Goal: Task Accomplishment & Management: Manage account settings

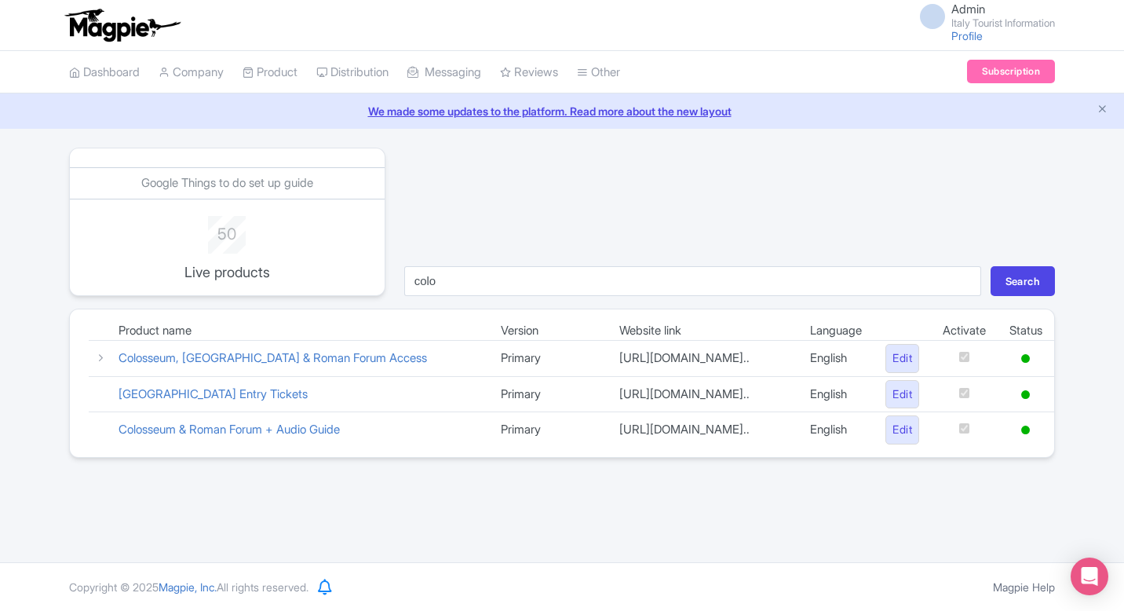
click at [507, 277] on input "colo" at bounding box center [692, 281] width 577 height 30
type input "bern"
click at [991, 266] on button "Search" at bounding box center [1023, 281] width 64 height 30
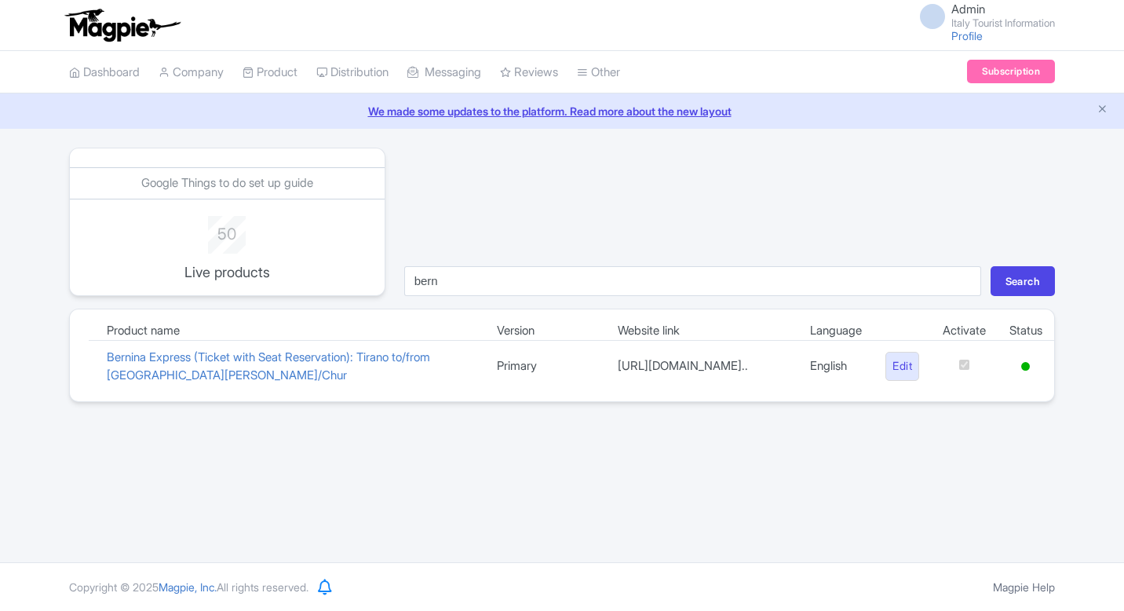
click at [902, 363] on link "Edit" at bounding box center [902, 366] width 34 height 29
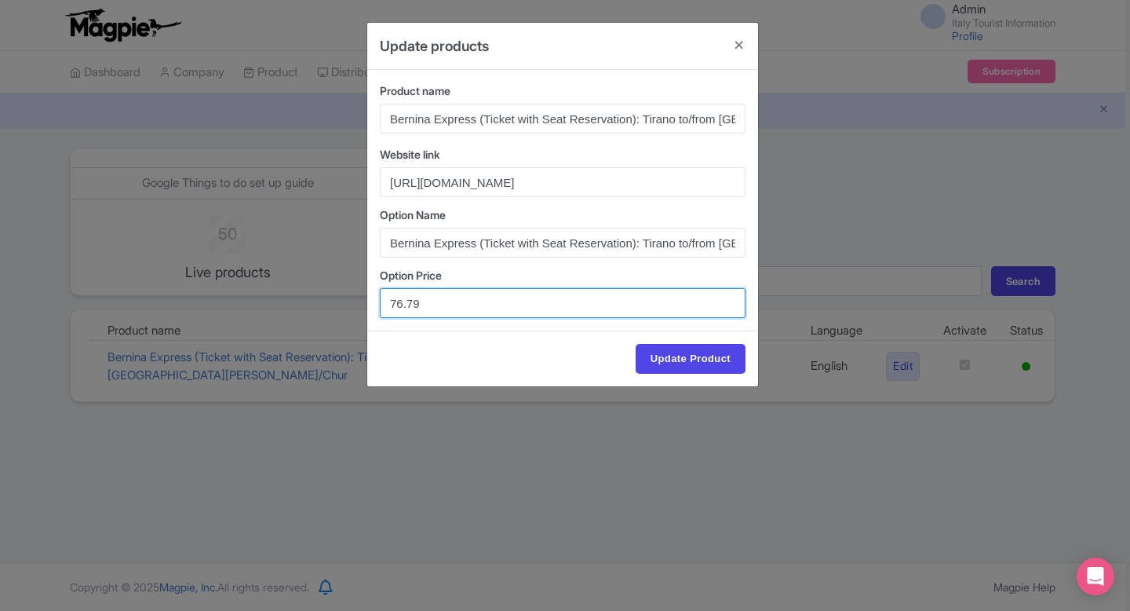
drag, startPoint x: 439, startPoint y: 303, endPoint x: 327, endPoint y: 304, distance: 112.3
click at [327, 304] on div "Update products Product name Bernina Express (Ticket with Seat Reservation): Ti…" at bounding box center [565, 305] width 1130 height 611
paste input "56"
type input "76.56"
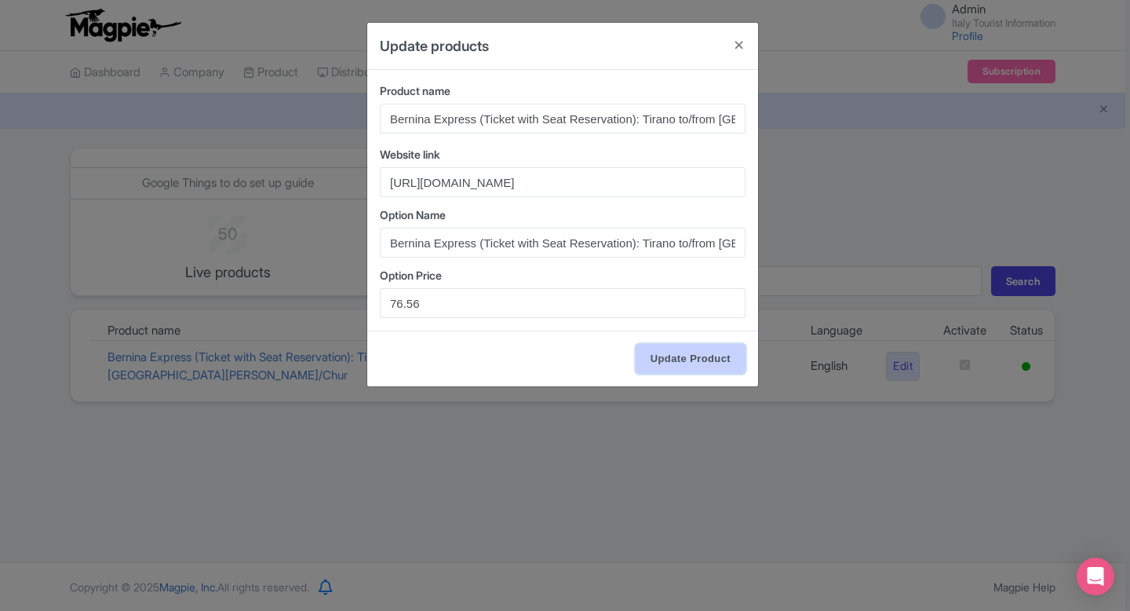
click at [710, 354] on input "Update Product" at bounding box center [691, 359] width 110 height 30
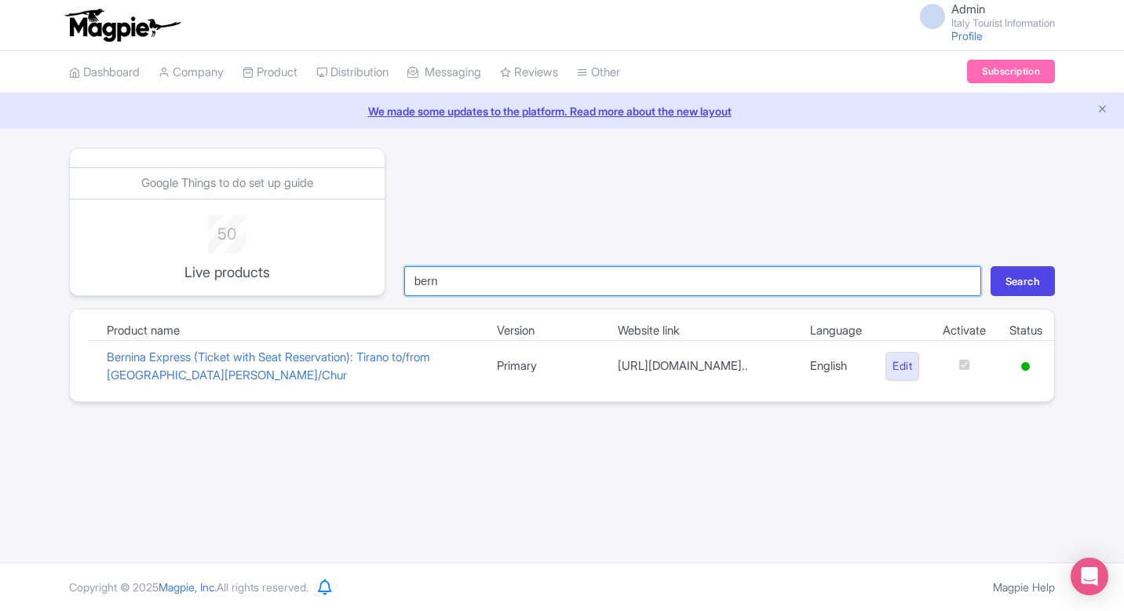
click at [565, 294] on input "bern" at bounding box center [692, 281] width 577 height 30
type input "gall"
click at [991, 266] on button "Search" at bounding box center [1023, 281] width 64 height 30
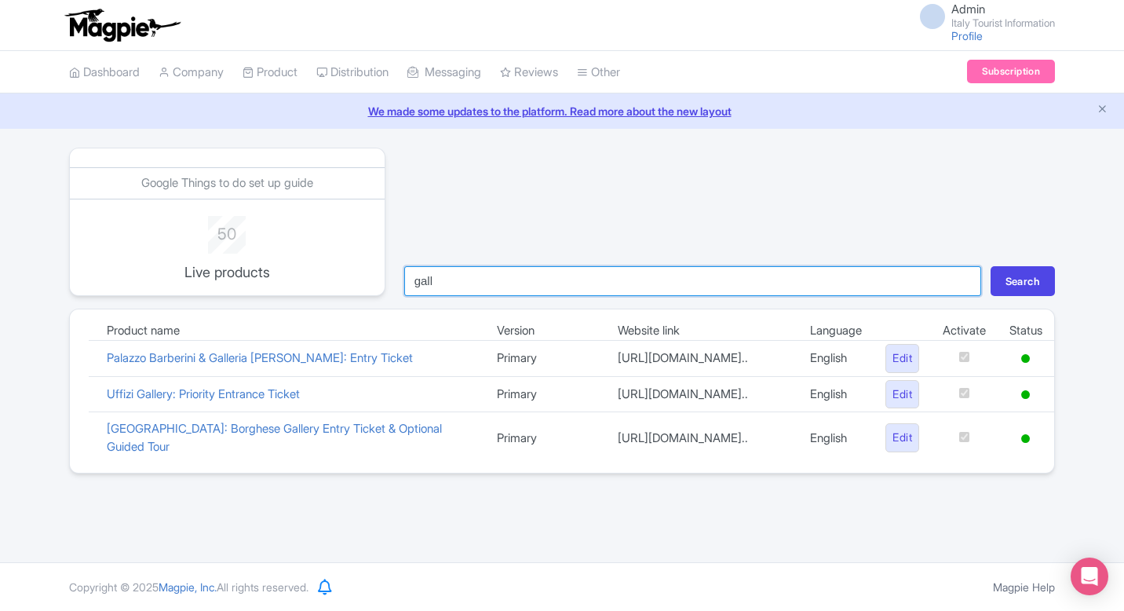
click at [621, 283] on input "gall" at bounding box center [692, 281] width 577 height 30
type input "mich"
click at [991, 266] on button "Search" at bounding box center [1023, 281] width 64 height 30
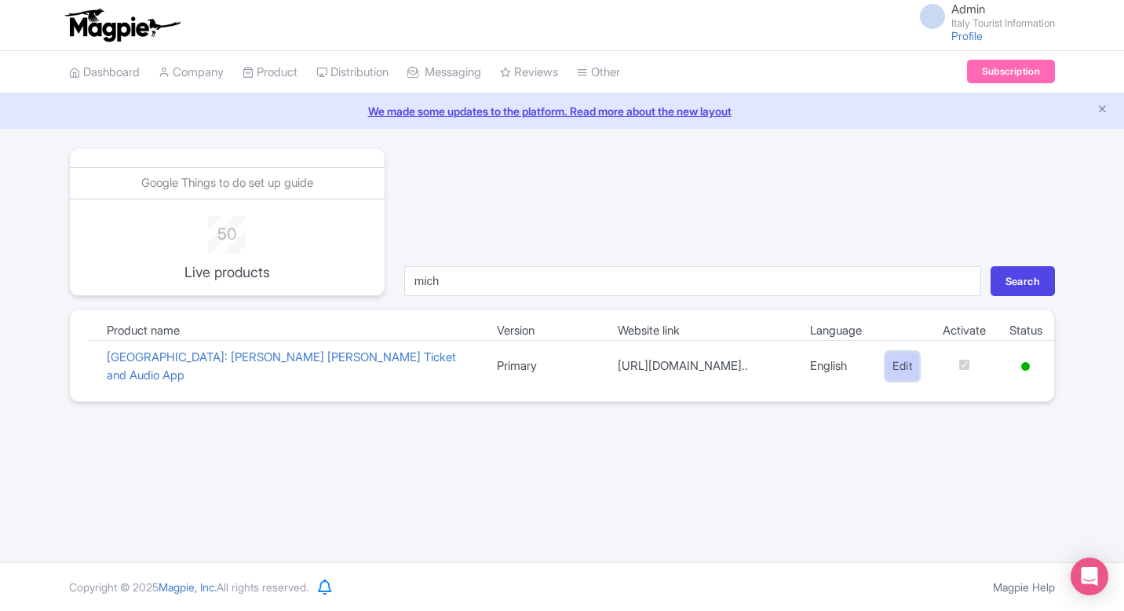
click at [903, 377] on link "Edit" at bounding box center [902, 366] width 34 height 29
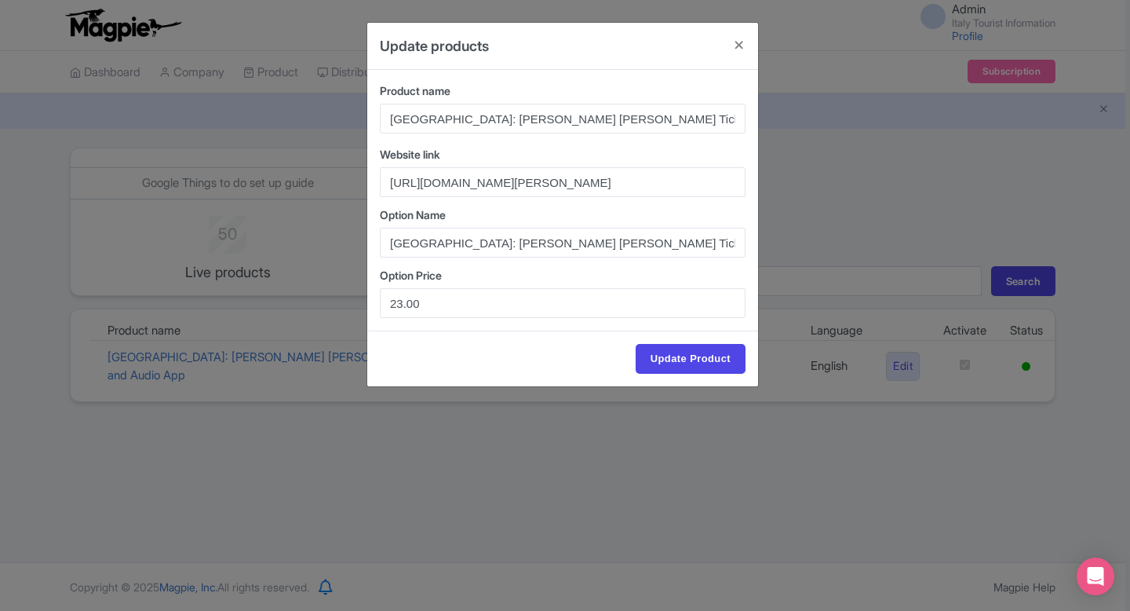
click at [825, 451] on div "Update products Product name [PERSON_NAME]: [PERSON_NAME] [PERSON_NAME] Ticket …" at bounding box center [565, 305] width 1130 height 611
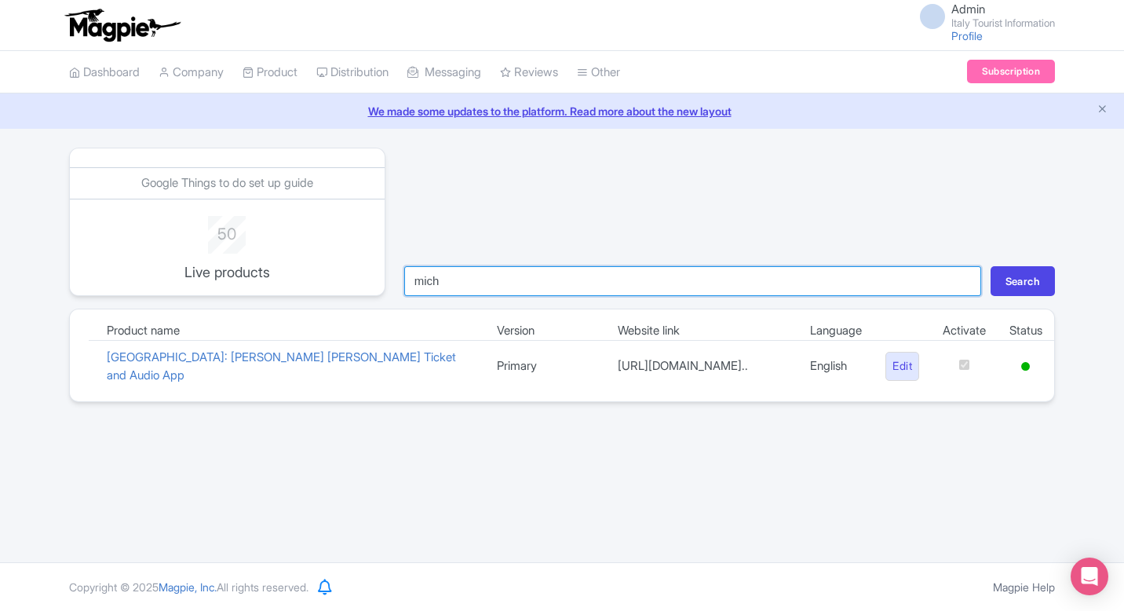
click at [533, 288] on input "mich" at bounding box center [692, 281] width 577 height 30
type input "uff"
click at [991, 266] on button "Search" at bounding box center [1023, 281] width 64 height 30
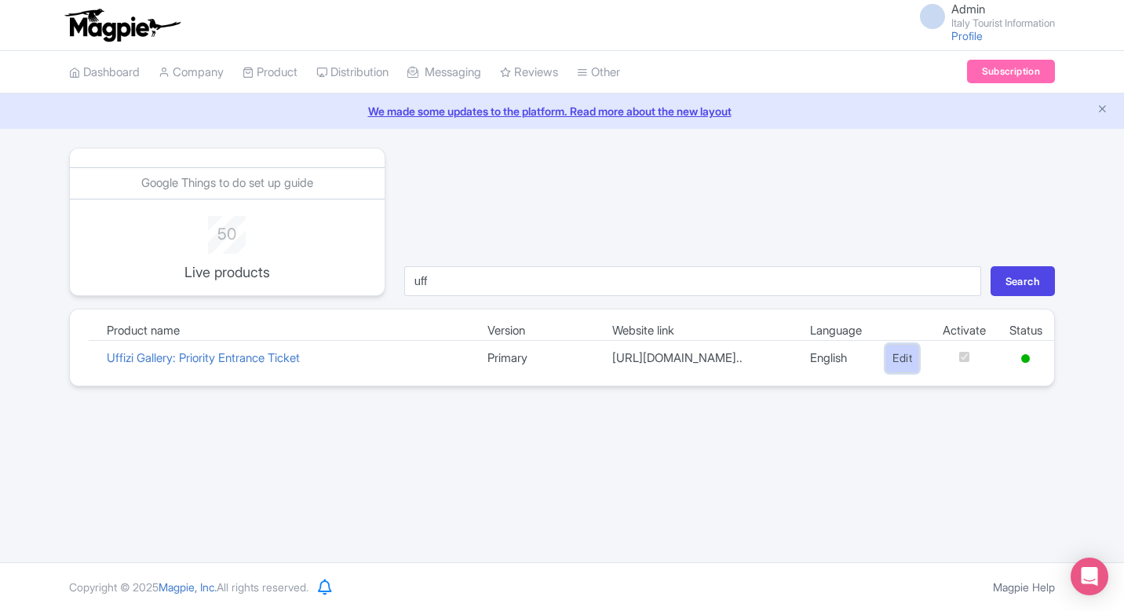
click at [887, 366] on link "Edit" at bounding box center [902, 358] width 34 height 29
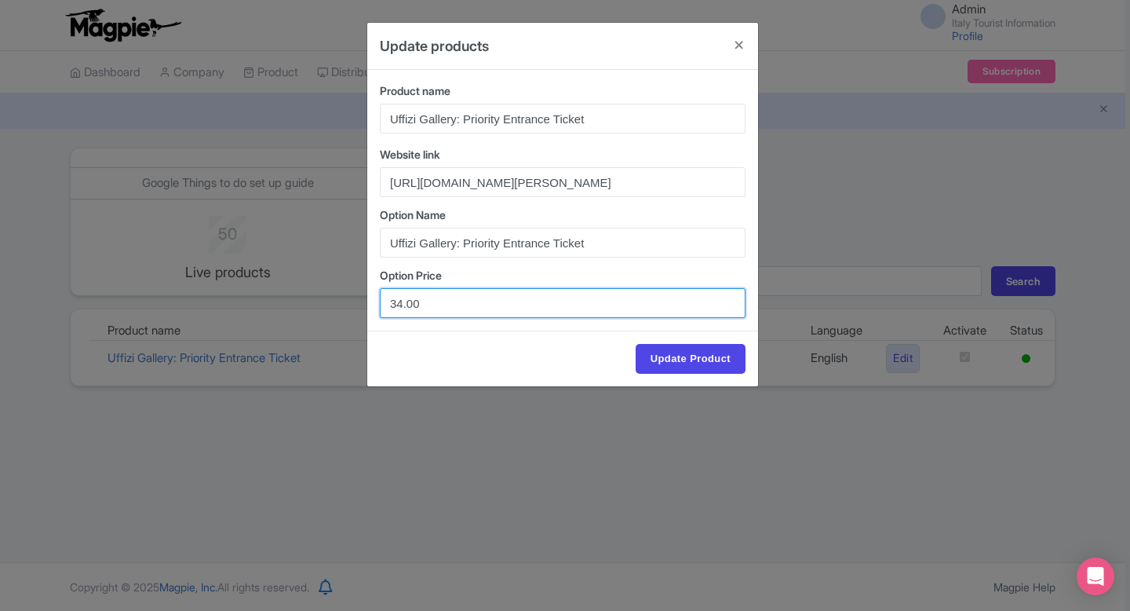
drag, startPoint x: 401, startPoint y: 307, endPoint x: 338, endPoint y: 307, distance: 63.6
click at [338, 307] on div "Update products Product name Uffizi Gallery: Priority Entrance Ticket Website l…" at bounding box center [565, 305] width 1130 height 611
type input "28.00"
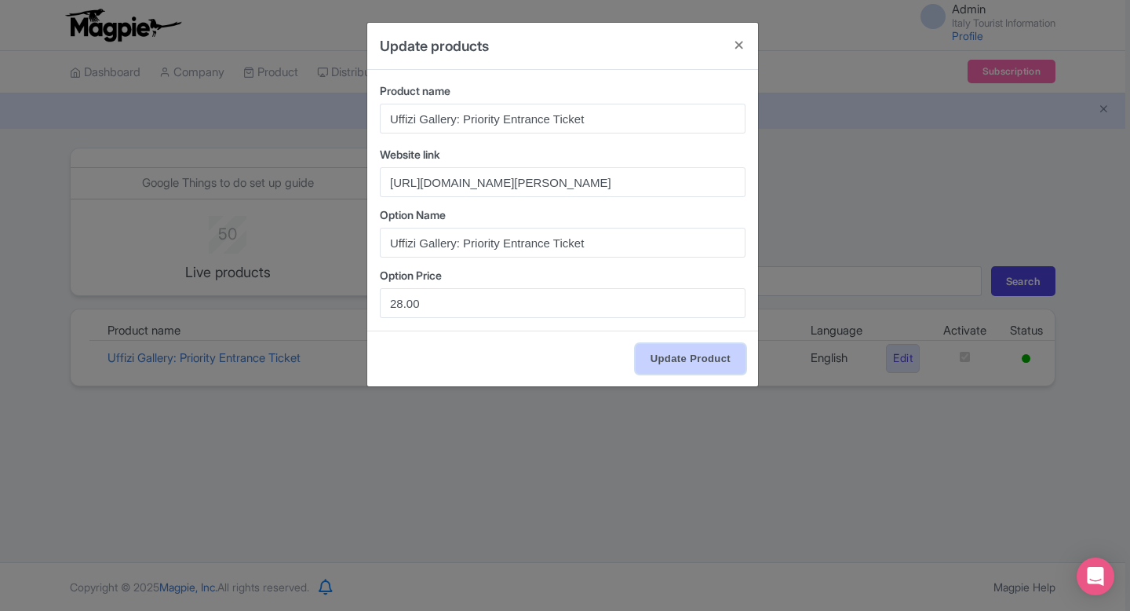
click at [677, 364] on input "Update Product" at bounding box center [691, 359] width 110 height 30
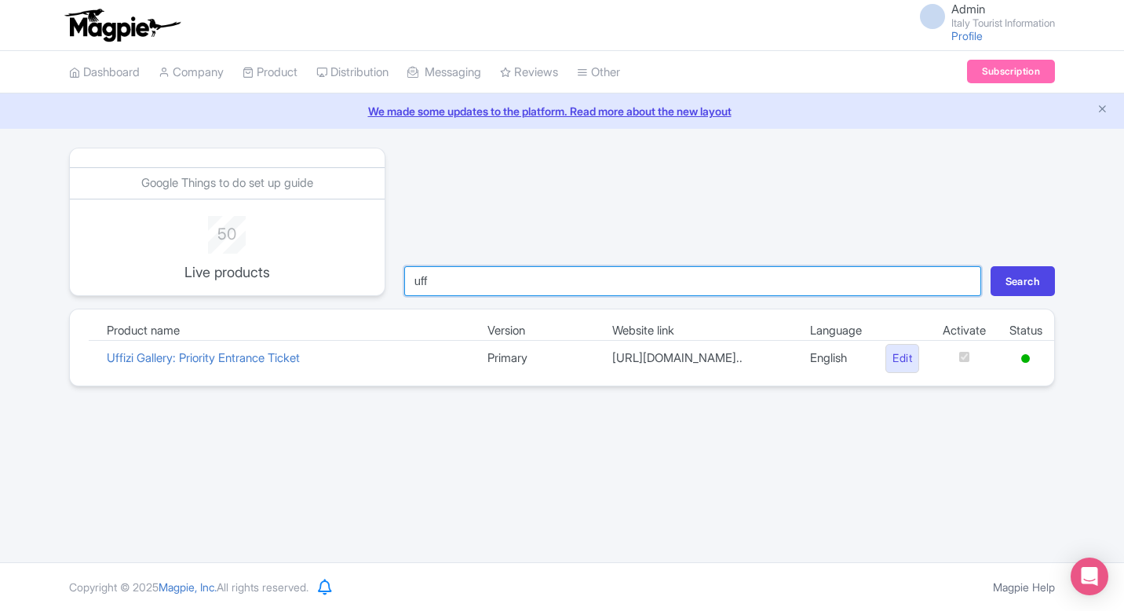
click at [555, 282] on input "uff" at bounding box center [692, 281] width 577 height 30
type input "bru"
click at [991, 266] on button "Search" at bounding box center [1023, 281] width 64 height 30
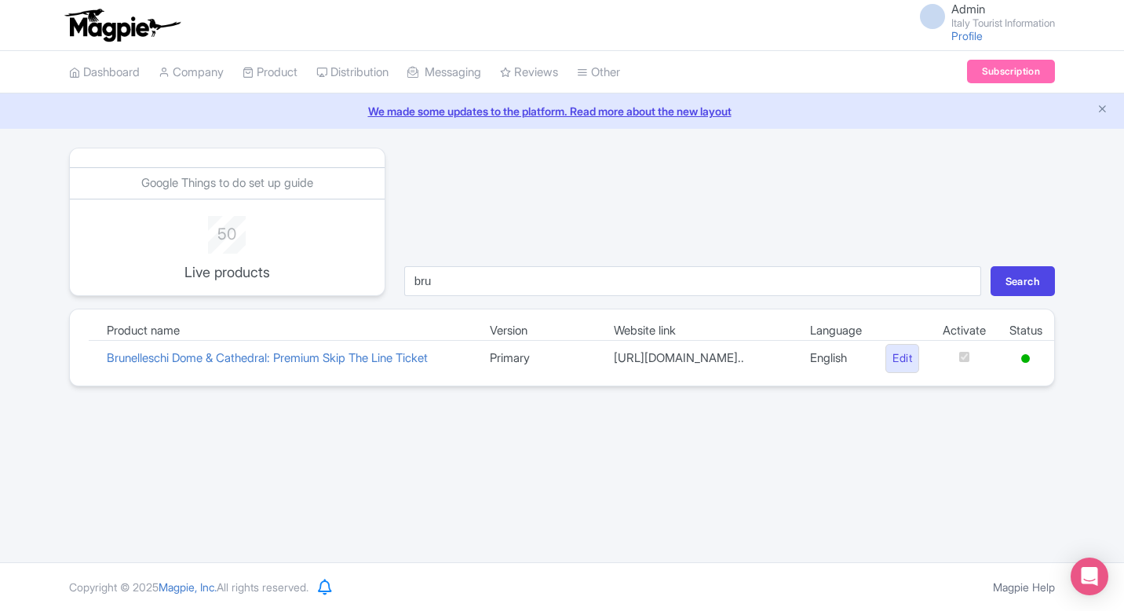
click at [899, 369] on link "Edit" at bounding box center [902, 358] width 34 height 29
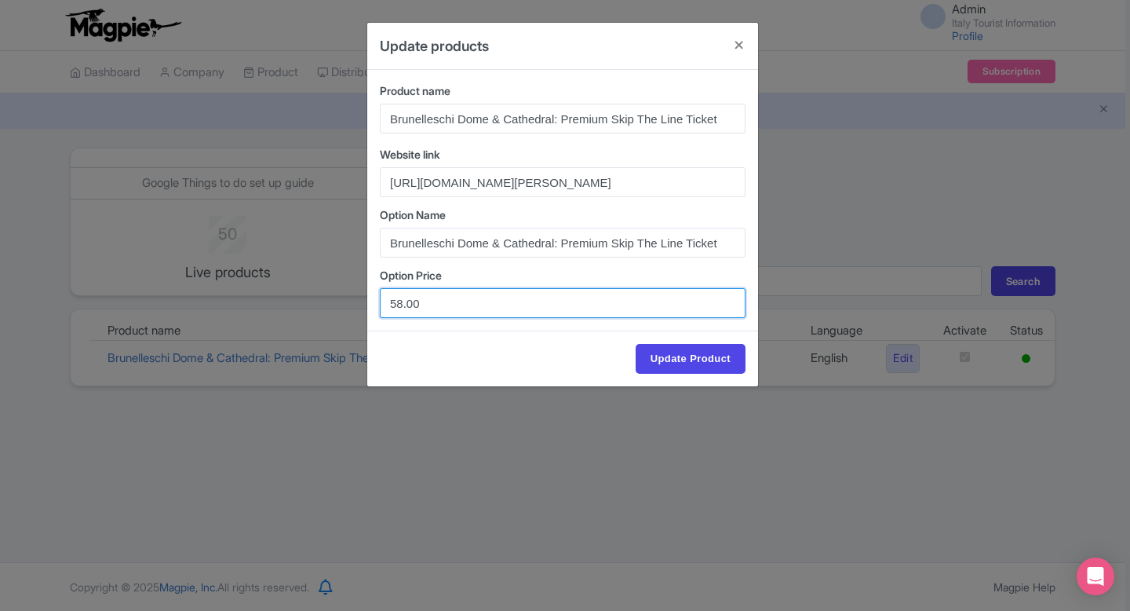
drag, startPoint x: 402, startPoint y: 305, endPoint x: 360, endPoint y: 304, distance: 41.6
click at [360, 304] on div "Update products Product name Brunelleschi Dome & Cathedral: Premium Skip The Li…" at bounding box center [565, 305] width 1130 height 611
type input "62.00"
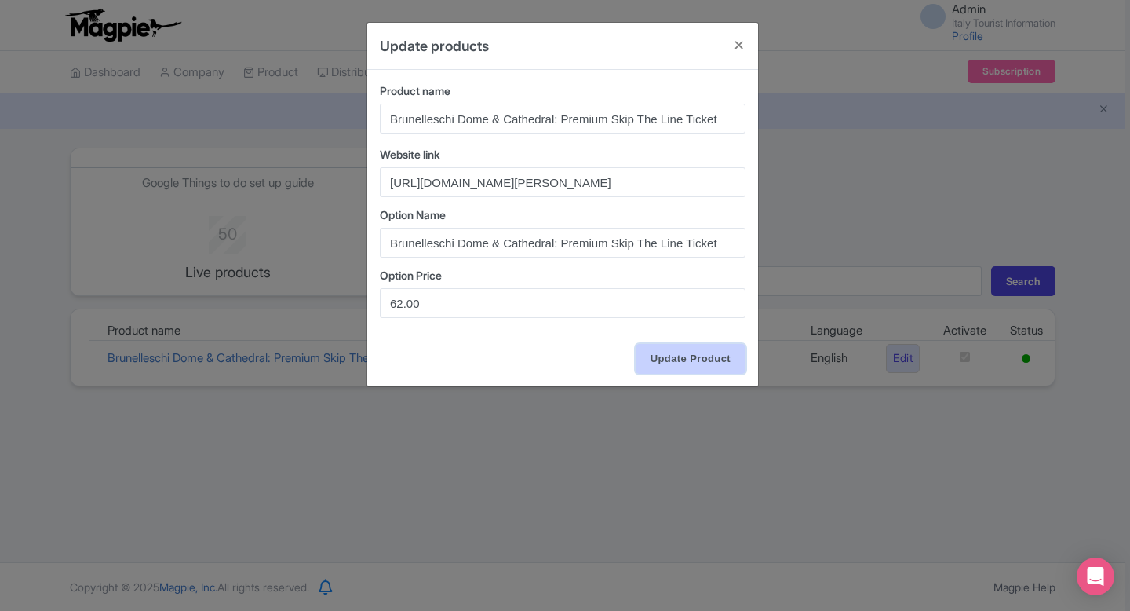
click at [674, 363] on input "Update Product" at bounding box center [691, 359] width 110 height 30
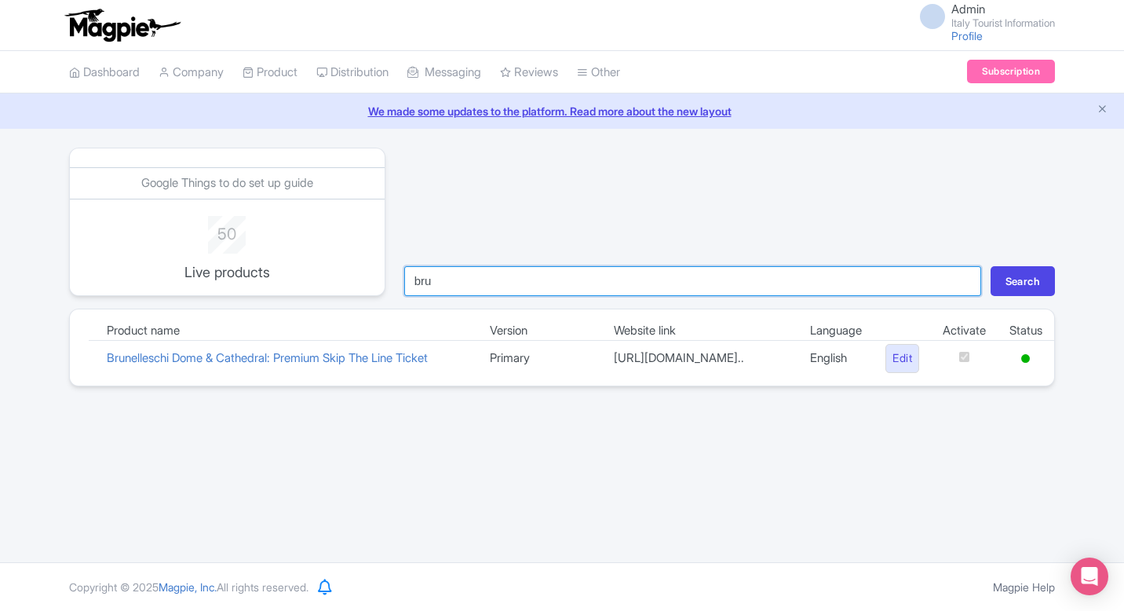
click at [531, 273] on input "bru" at bounding box center [692, 281] width 577 height 30
type input "mira"
click at [991, 266] on button "Search" at bounding box center [1023, 281] width 64 height 30
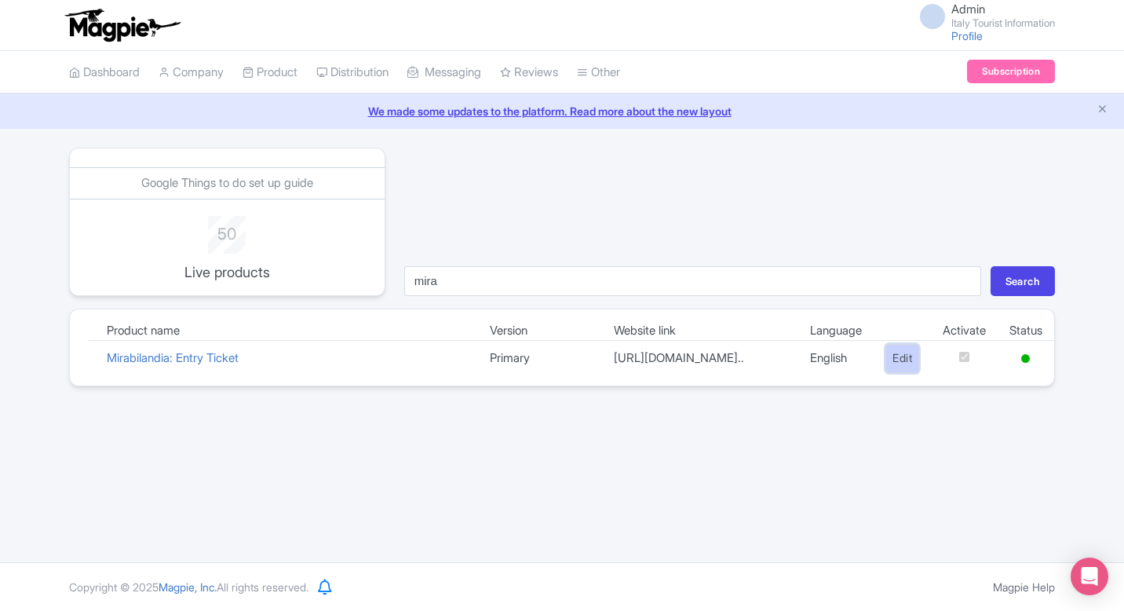
click at [888, 364] on link "Edit" at bounding box center [902, 358] width 34 height 29
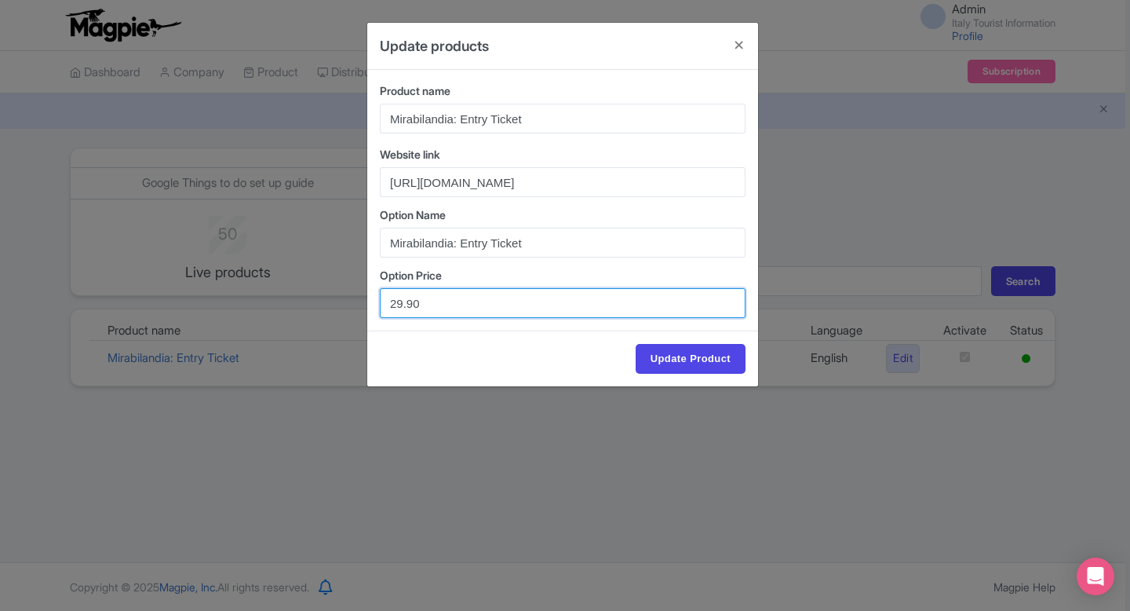
drag, startPoint x: 454, startPoint y: 306, endPoint x: 283, endPoint y: 306, distance: 170.3
click at [283, 306] on div "Update products Product name Mirabilandia: Entry Ticket Website link https://it…" at bounding box center [565, 305] width 1130 height 611
paste input "31"
type input "31.90"
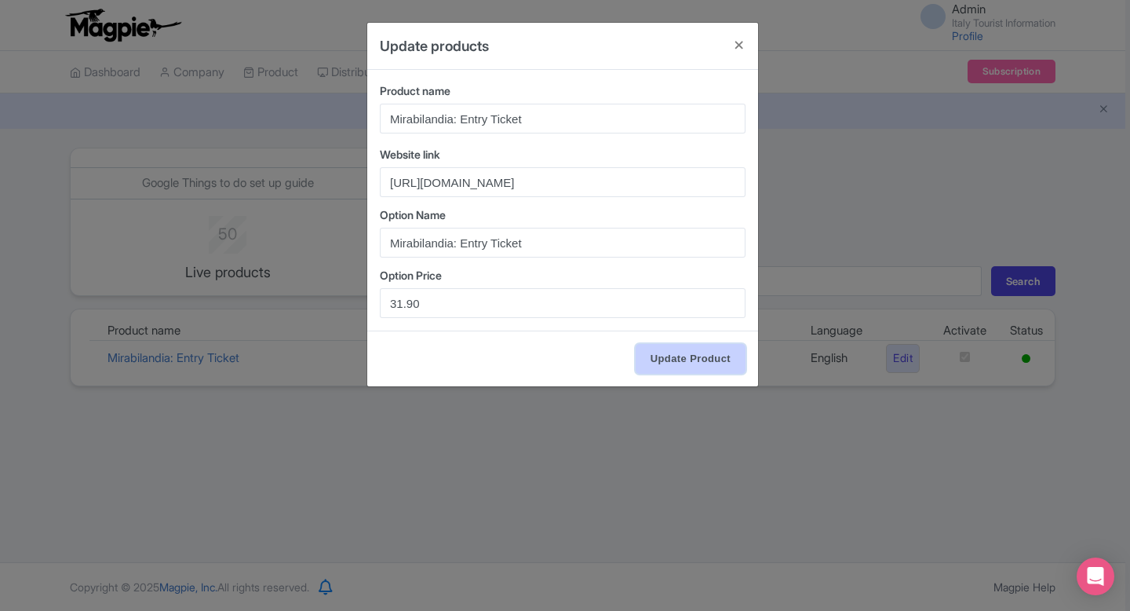
click at [689, 365] on input "Update Product" at bounding box center [691, 359] width 110 height 30
